Goal: Task Accomplishment & Management: Use online tool/utility

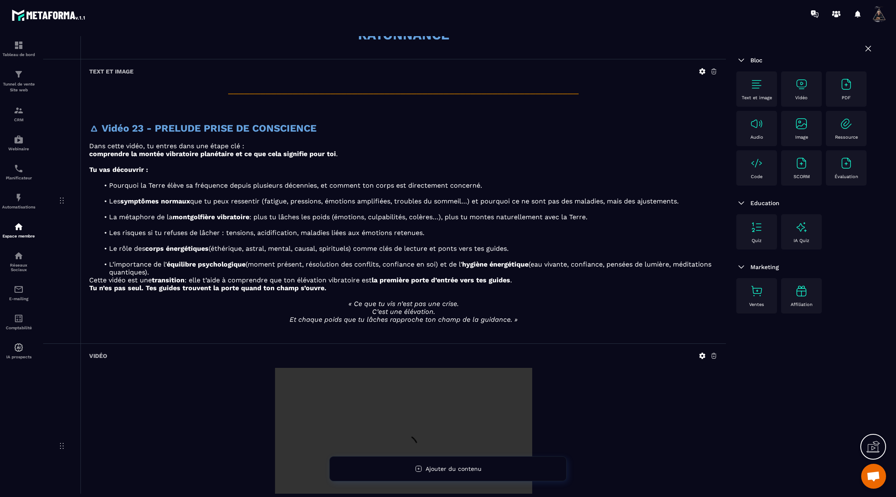
scroll to position [547, 0]
click at [704, 68] on icon at bounding box center [703, 71] width 6 height 6
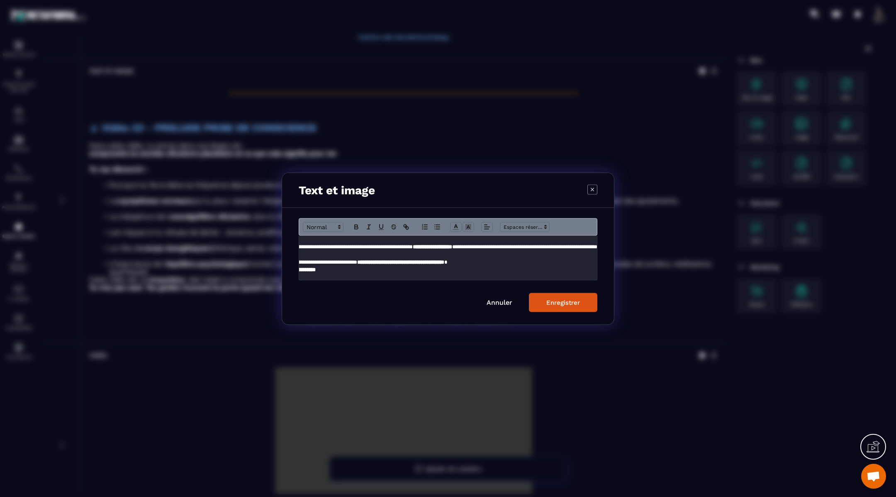
scroll to position [170, 253]
click at [597, 247] on span "**********" at bounding box center [524, 246] width 145 height 5
click at [556, 303] on div "Enregistrer" at bounding box center [563, 301] width 34 height 7
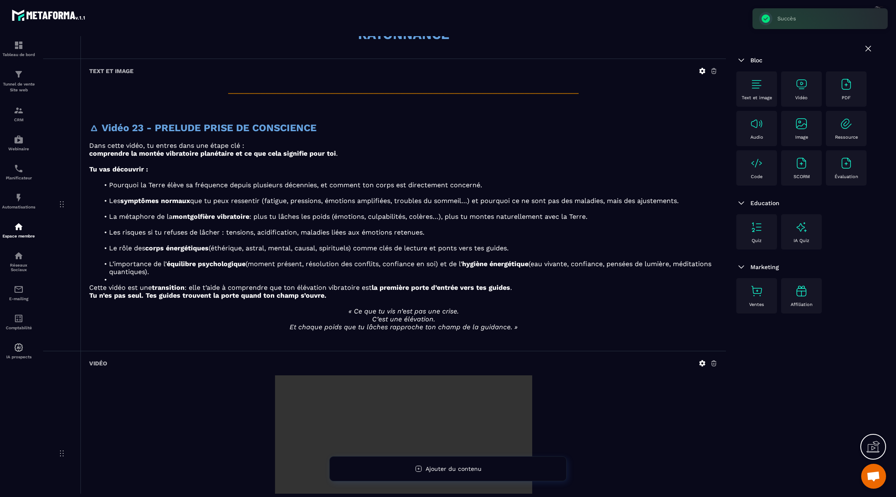
click at [701, 71] on icon at bounding box center [703, 71] width 6 height 6
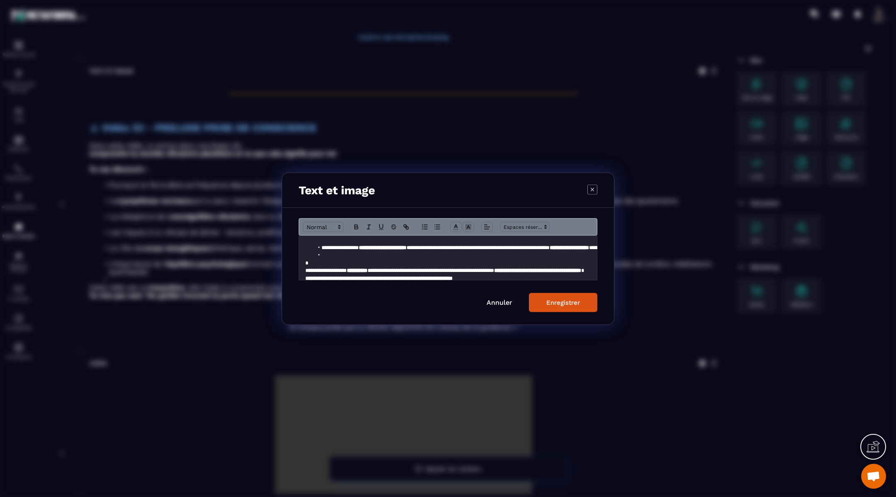
scroll to position [175, 0]
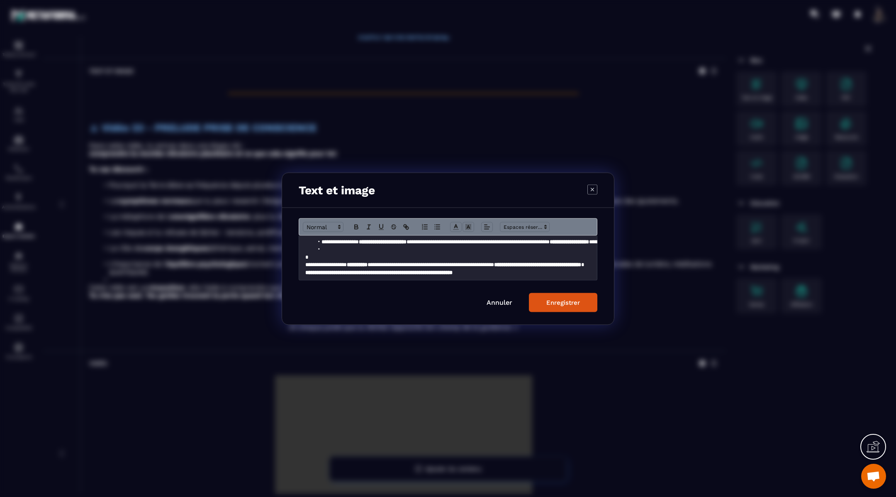
click at [339, 249] on li "Modal window" at bounding box center [453, 248] width 278 height 7
click at [565, 302] on div "Enregistrer" at bounding box center [563, 301] width 34 height 7
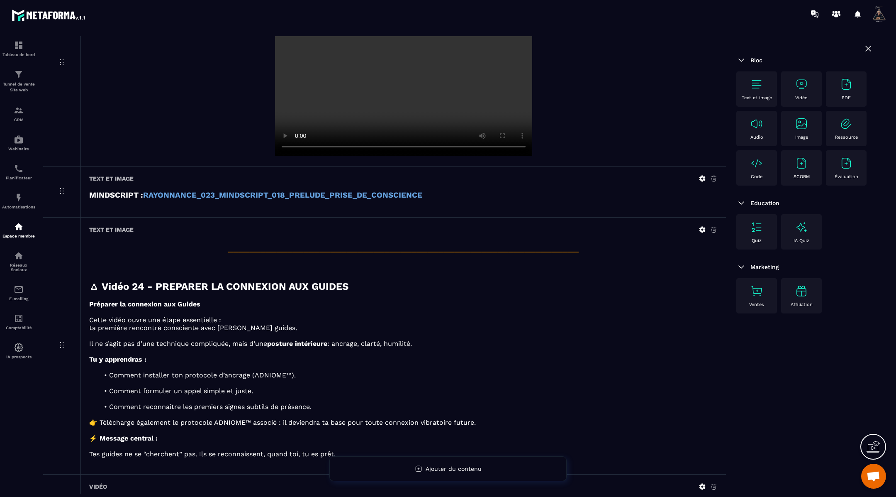
scroll to position [944, 0]
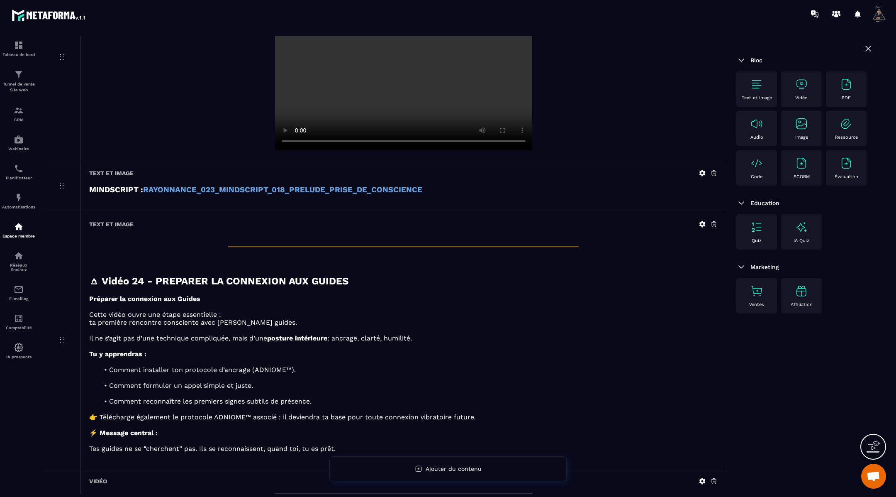
click at [705, 220] on icon at bounding box center [702, 223] width 7 height 7
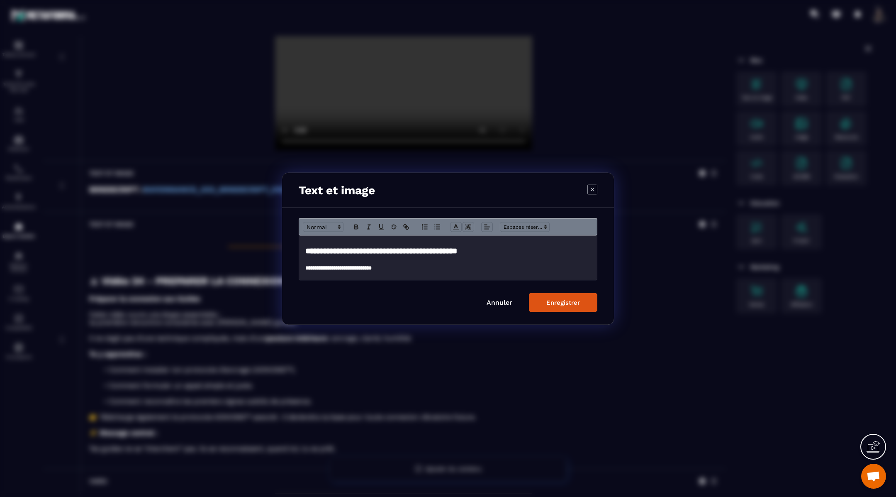
scroll to position [34, 0]
drag, startPoint x: 527, startPoint y: 251, endPoint x: 297, endPoint y: 248, distance: 230.3
click at [297, 248] on div "**********" at bounding box center [448, 265] width 332 height 117
click at [455, 223] on icon "Modal window" at bounding box center [455, 226] width 7 height 7
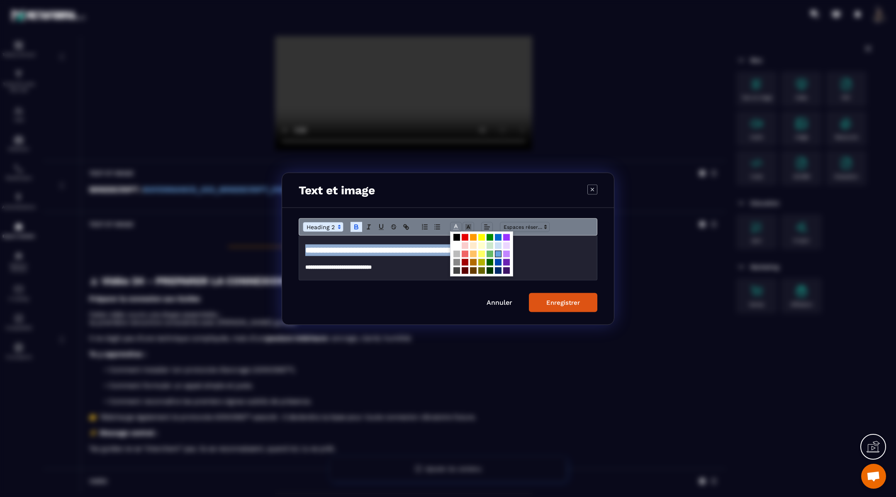
click at [498, 251] on span "Modal window" at bounding box center [498, 253] width 7 height 7
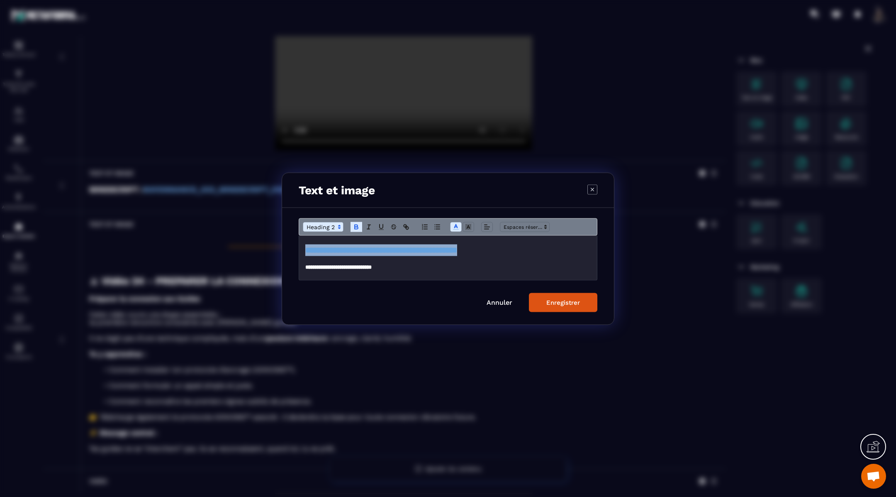
click at [552, 298] on div "Enregistrer" at bounding box center [563, 301] width 34 height 7
